Goal: Task Accomplishment & Management: Manage account settings

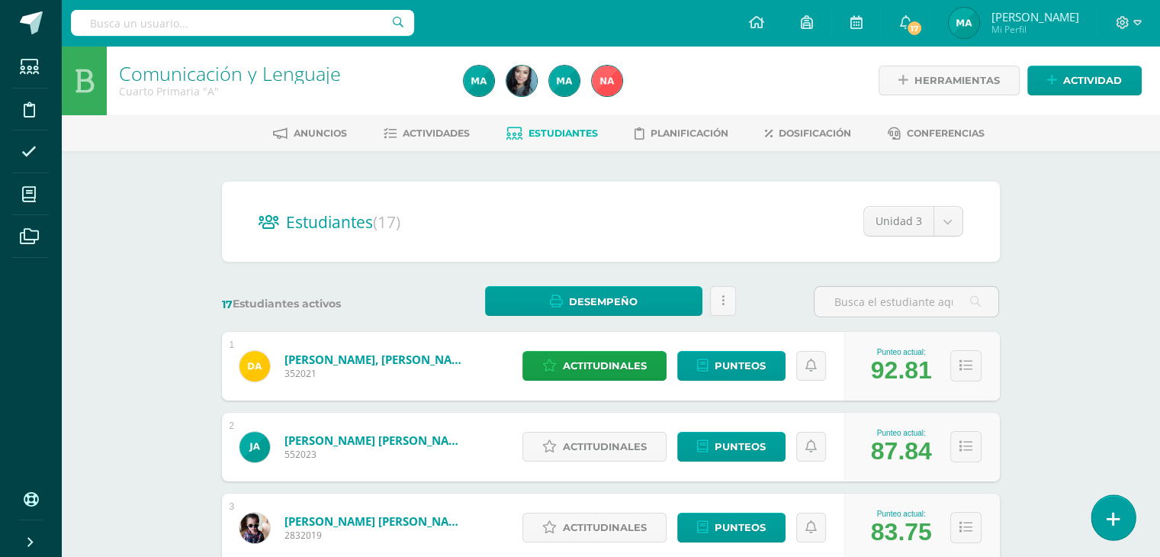
click at [1117, 508] on link at bounding box center [1112, 517] width 43 height 44
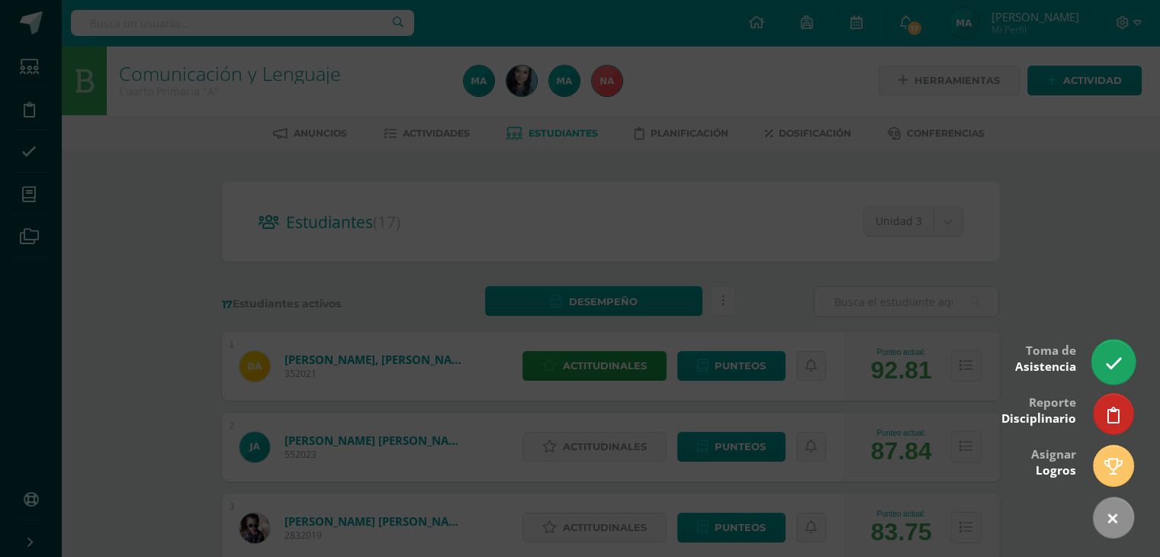
click at [1107, 355] on icon at bounding box center [1113, 364] width 18 height 18
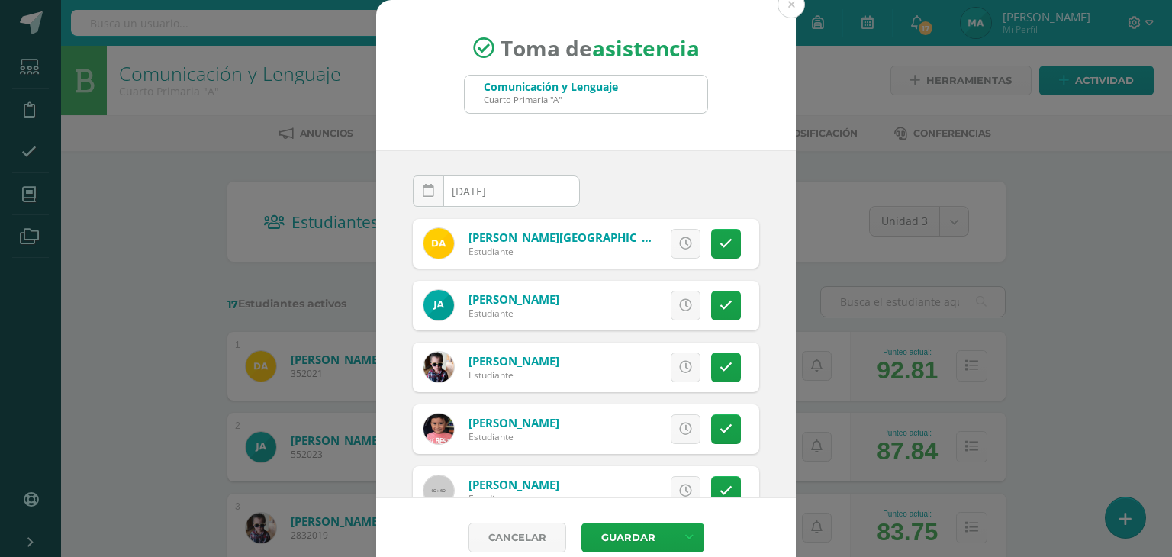
click at [535, 104] on div "Comunicación y Lenguaje Cuarto Primaria "A"" at bounding box center [586, 94] width 243 height 37
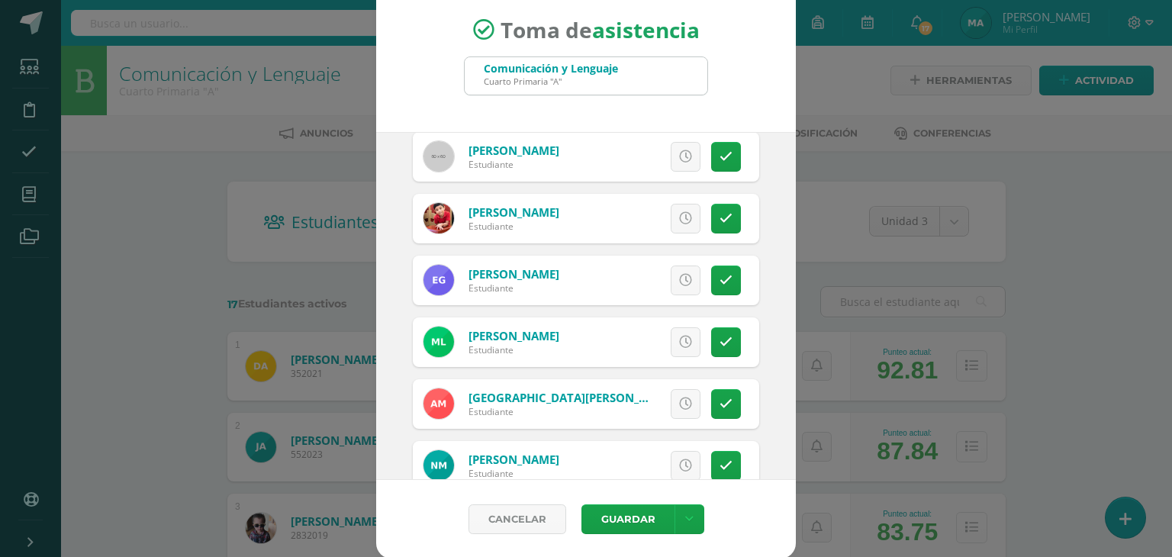
scroll to position [313, 0]
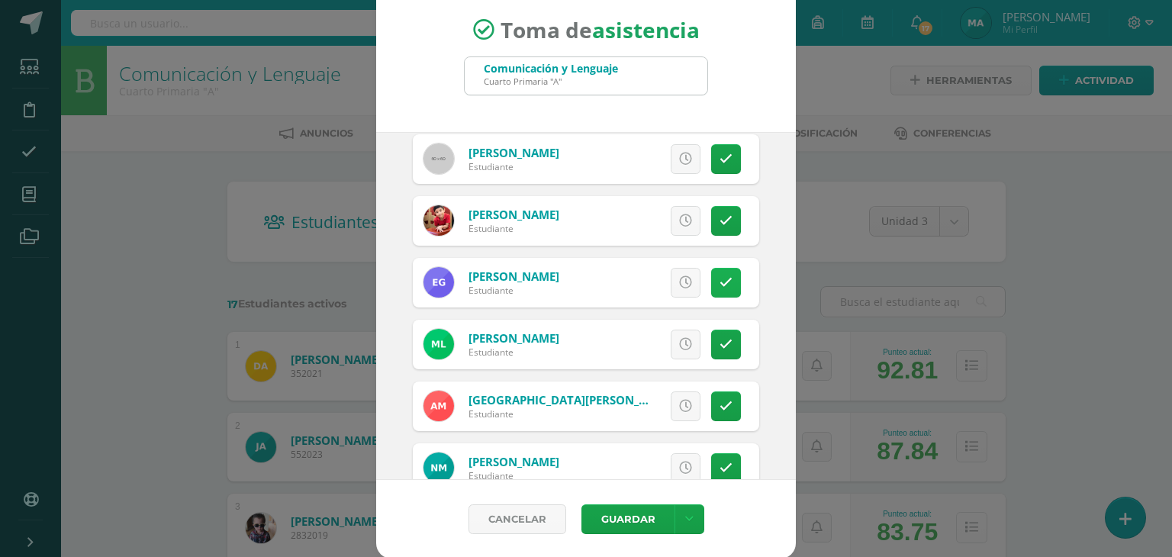
click at [719, 281] on icon at bounding box center [725, 282] width 13 height 13
click at [635, 516] on button "Guardar" at bounding box center [627, 519] width 93 height 30
